Goal: Navigation & Orientation: Find specific page/section

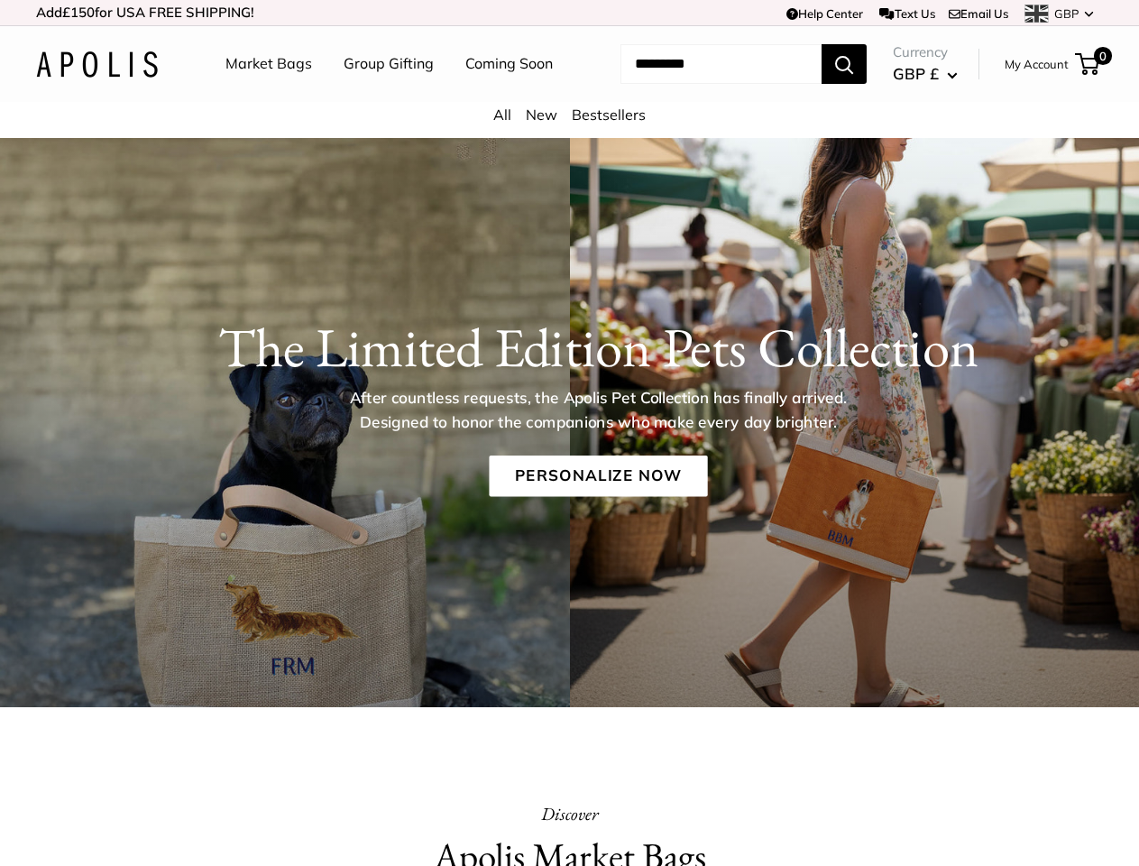
click at [569, 433] on p "After countless requests, the Apolis Pet Collection has finally arrived. Design…" at bounding box center [597, 410] width 557 height 48
click at [569, 13] on td "Help Center Text Us Email Us *** *** *** *** *** *** *** *** *** *** *** GBP US…" at bounding box center [787, 12] width 631 height 25
click at [569, 93] on nav "Market Bags Group Gifting Coming Soon" at bounding box center [404, 64] width 431 height 58
click at [384, 93] on ul "Market Bags Group Gifting Coming Soon" at bounding box center [405, 64] width 359 height 58
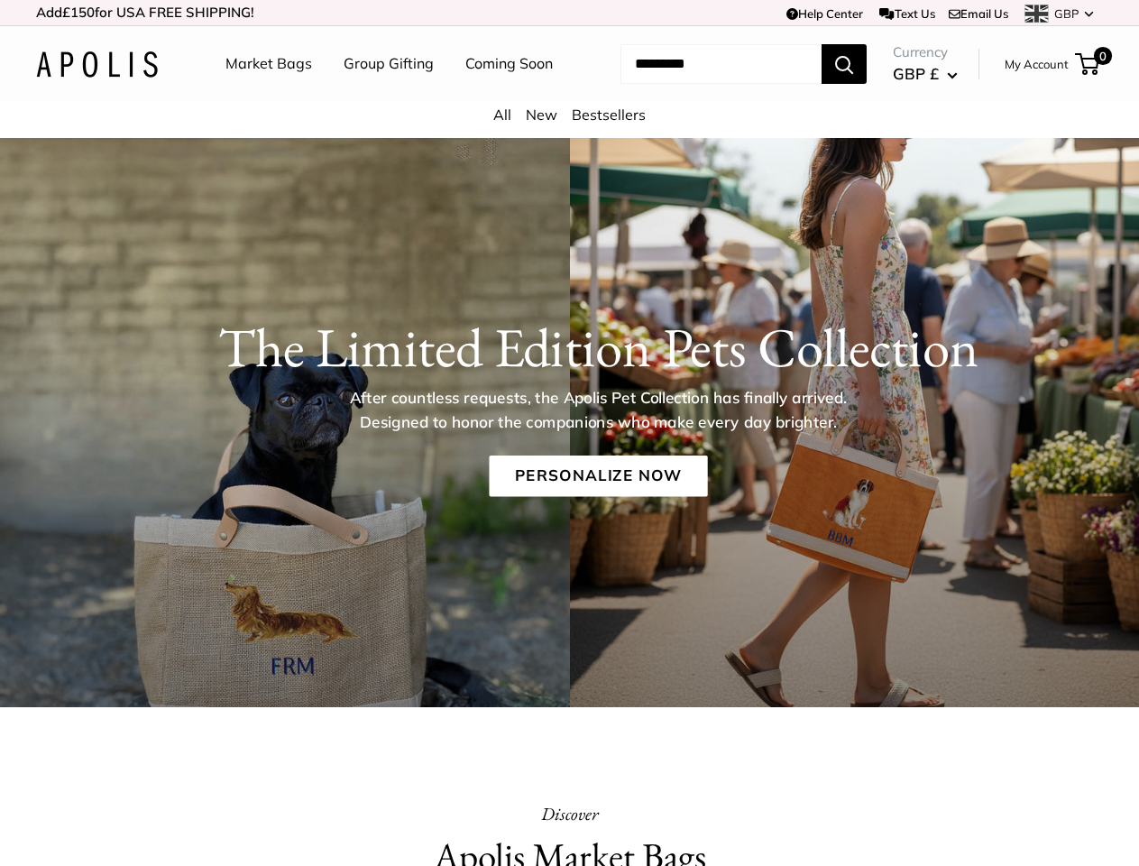
click at [700, 84] on input "Search..." at bounding box center [721, 64] width 201 height 40
click at [569, 434] on p "After countless requests, the Apolis Pet Collection has finally arrived. Design…" at bounding box center [597, 410] width 557 height 48
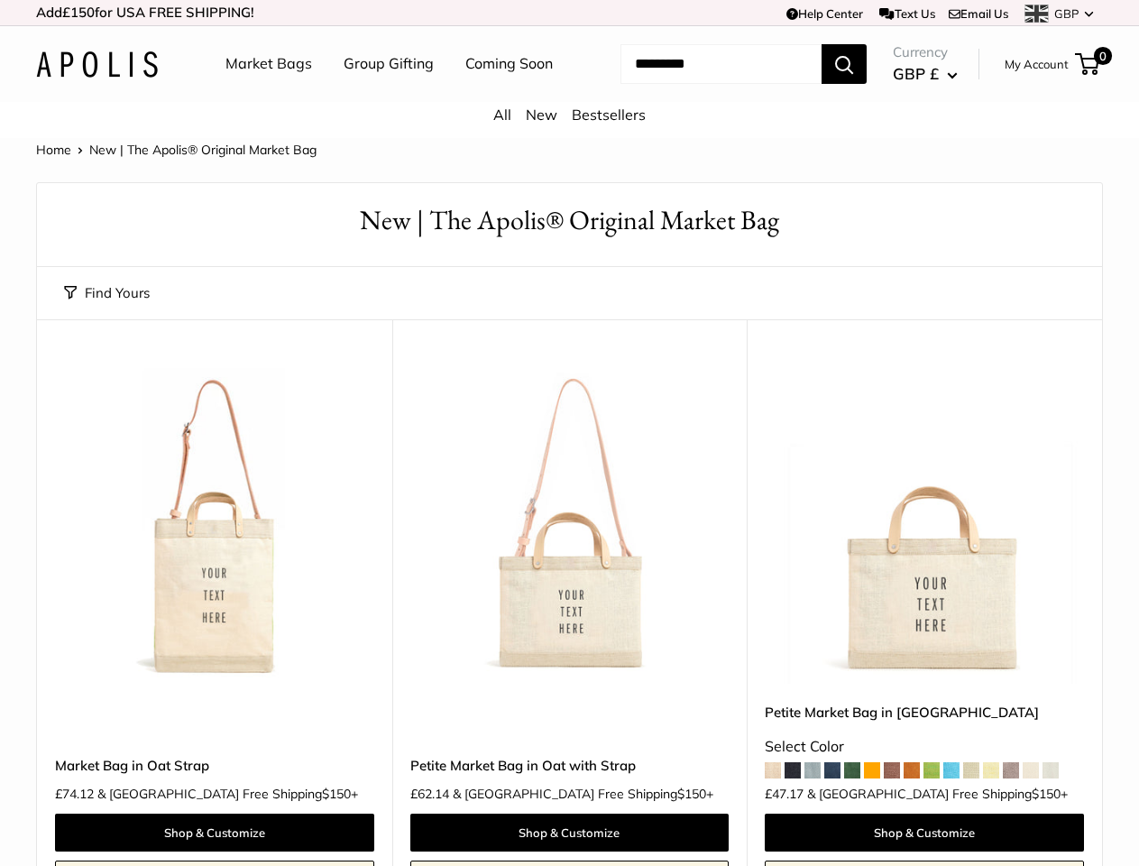
click at [569, 13] on td "Help Center Text Us Email Us *** *** *** *** *** *** *** *** *** *** *** GBP US…" at bounding box center [787, 12] width 631 height 25
click at [569, 93] on nav "Market Bags Group Gifting Coming Soon" at bounding box center [404, 64] width 431 height 58
click at [384, 93] on ul "Market Bags Group Gifting Coming Soon" at bounding box center [405, 64] width 359 height 58
click at [700, 84] on input "Search..." at bounding box center [721, 64] width 201 height 40
click at [106, 306] on button "Find Yours" at bounding box center [107, 293] width 86 height 25
